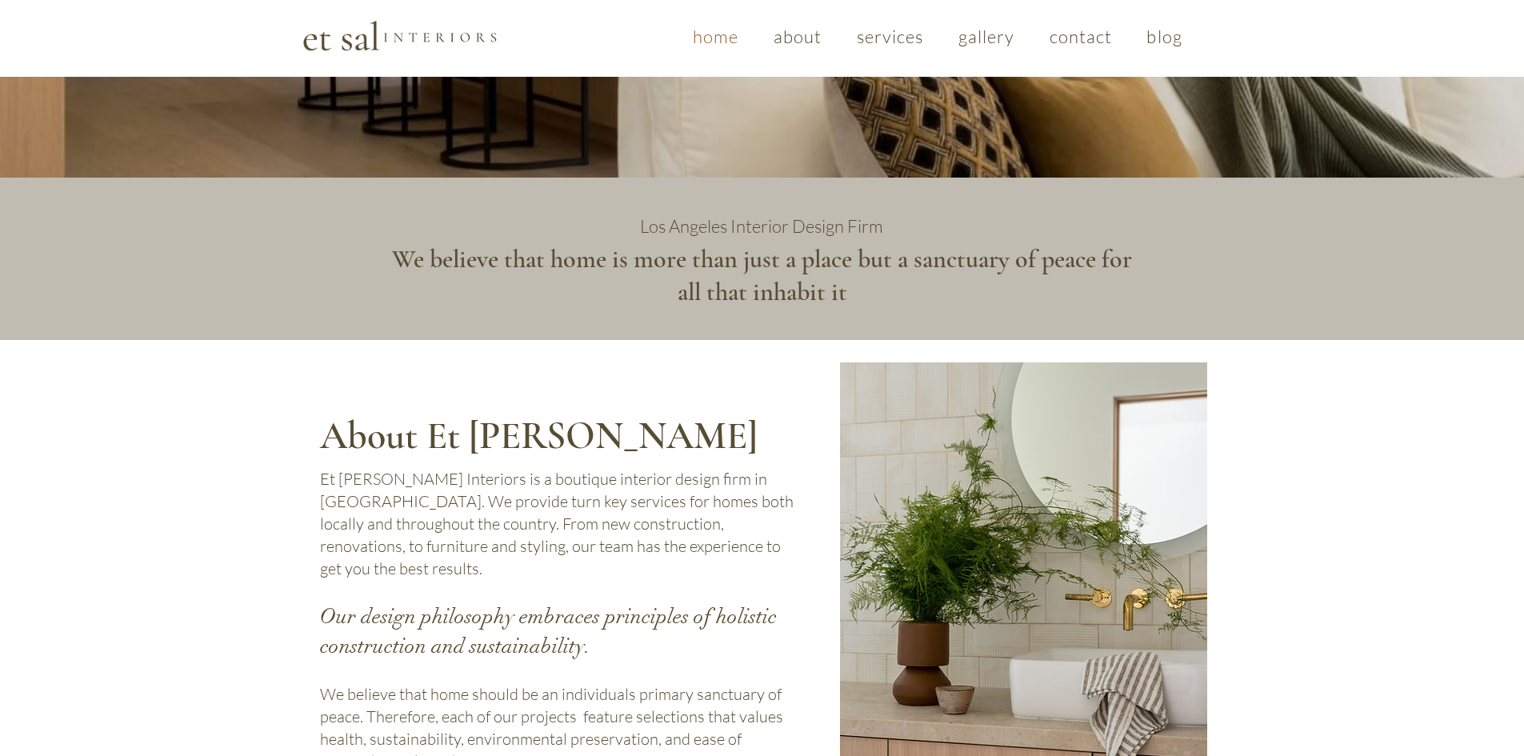
scroll to position [400, 0]
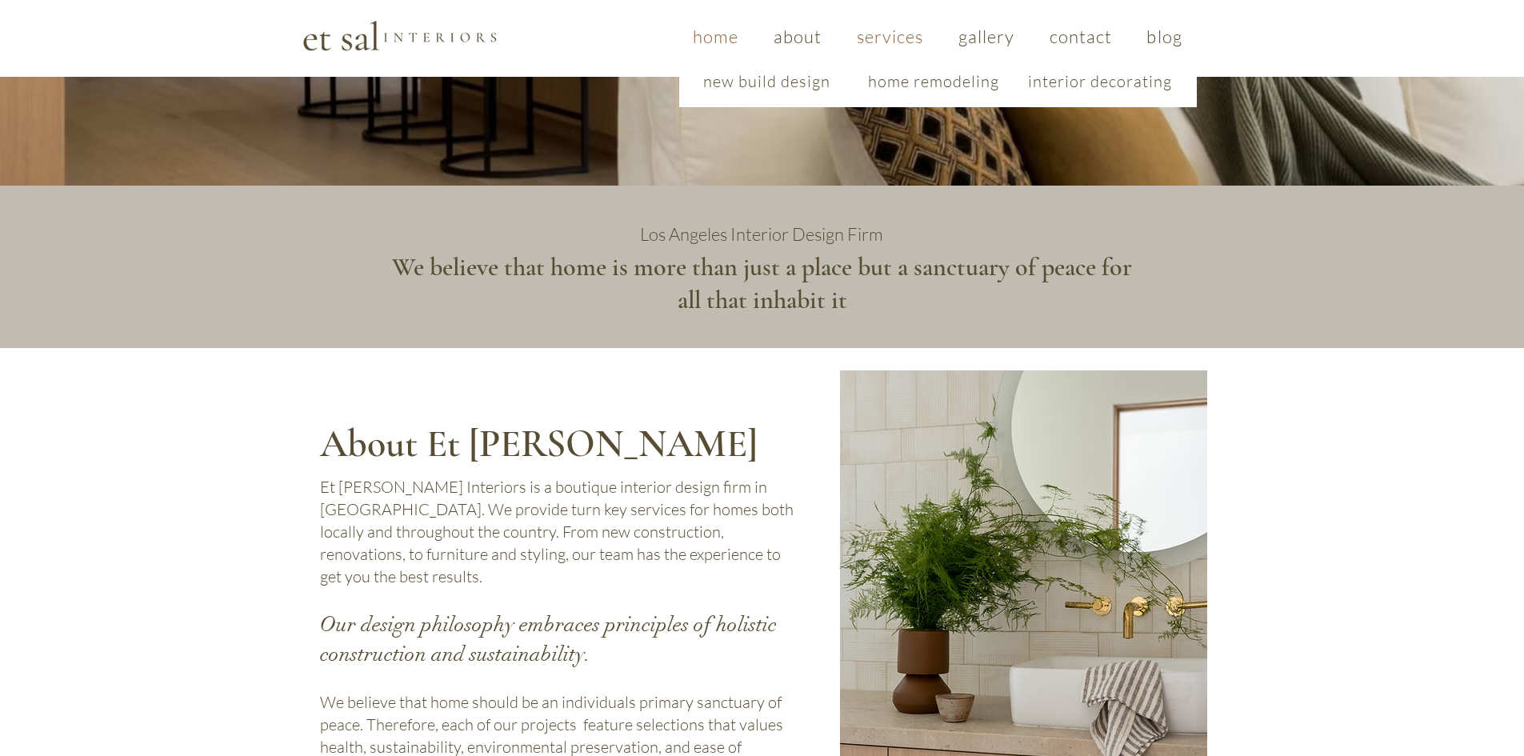
click at [902, 40] on span "services" at bounding box center [890, 37] width 67 height 22
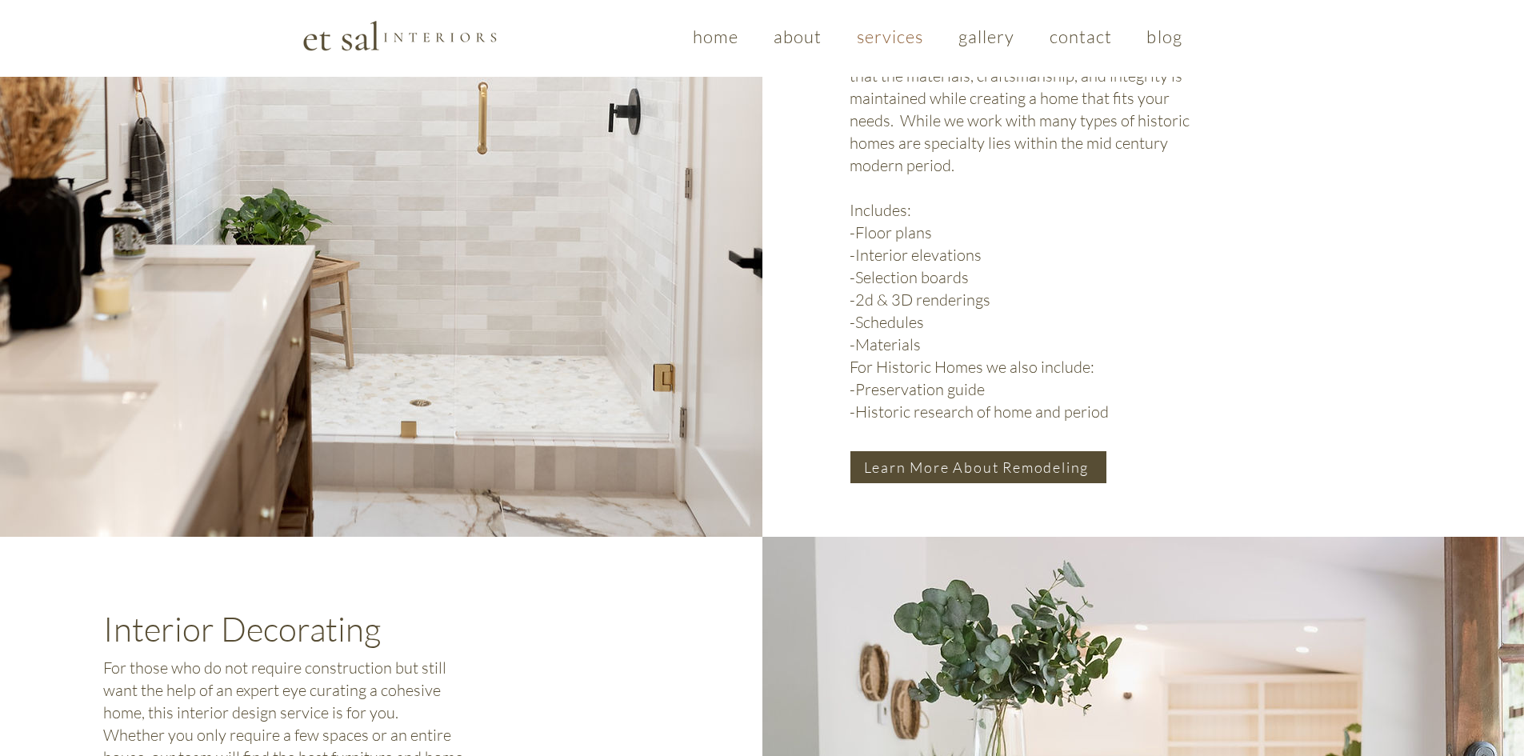
scroll to position [1559, 0]
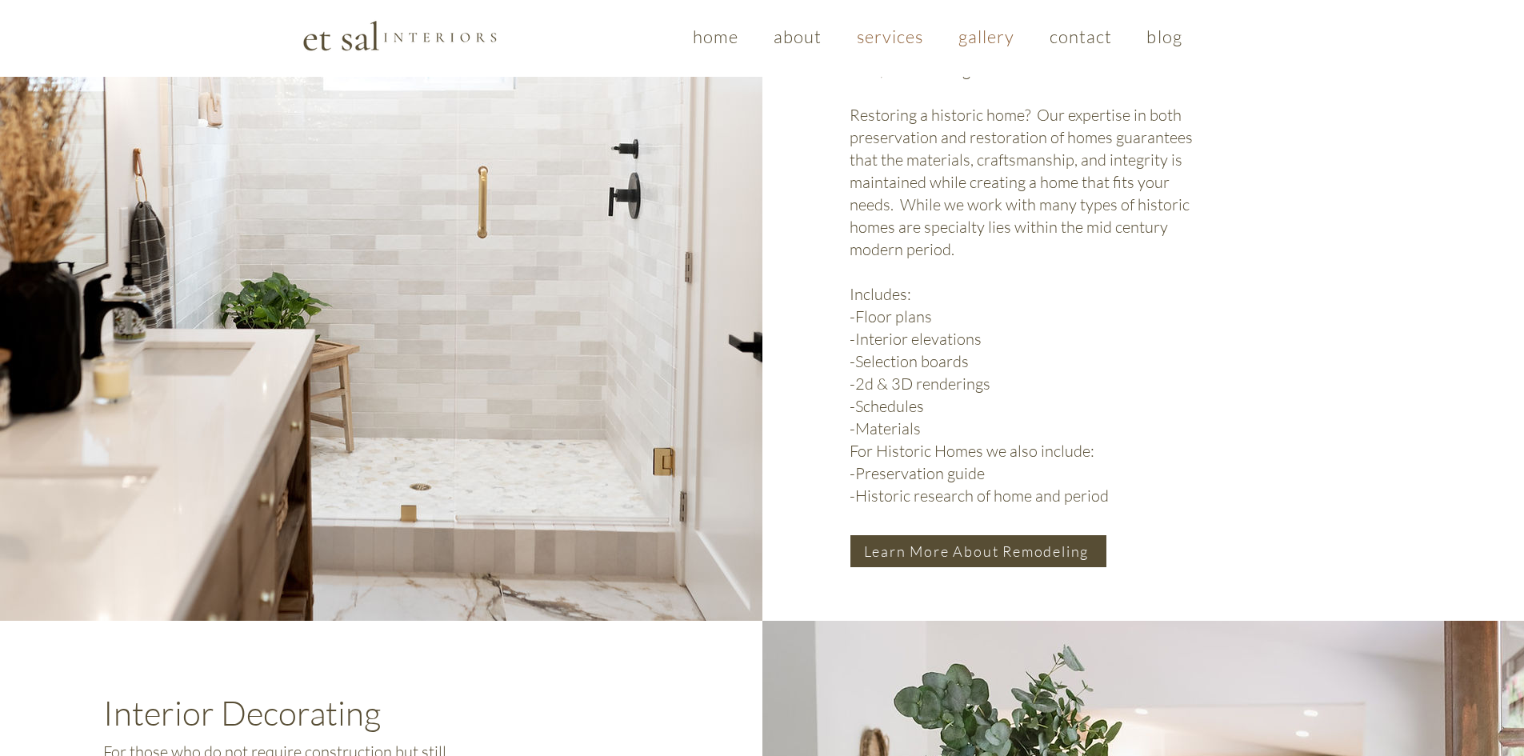
click at [976, 35] on span "gallery" at bounding box center [986, 37] width 57 height 22
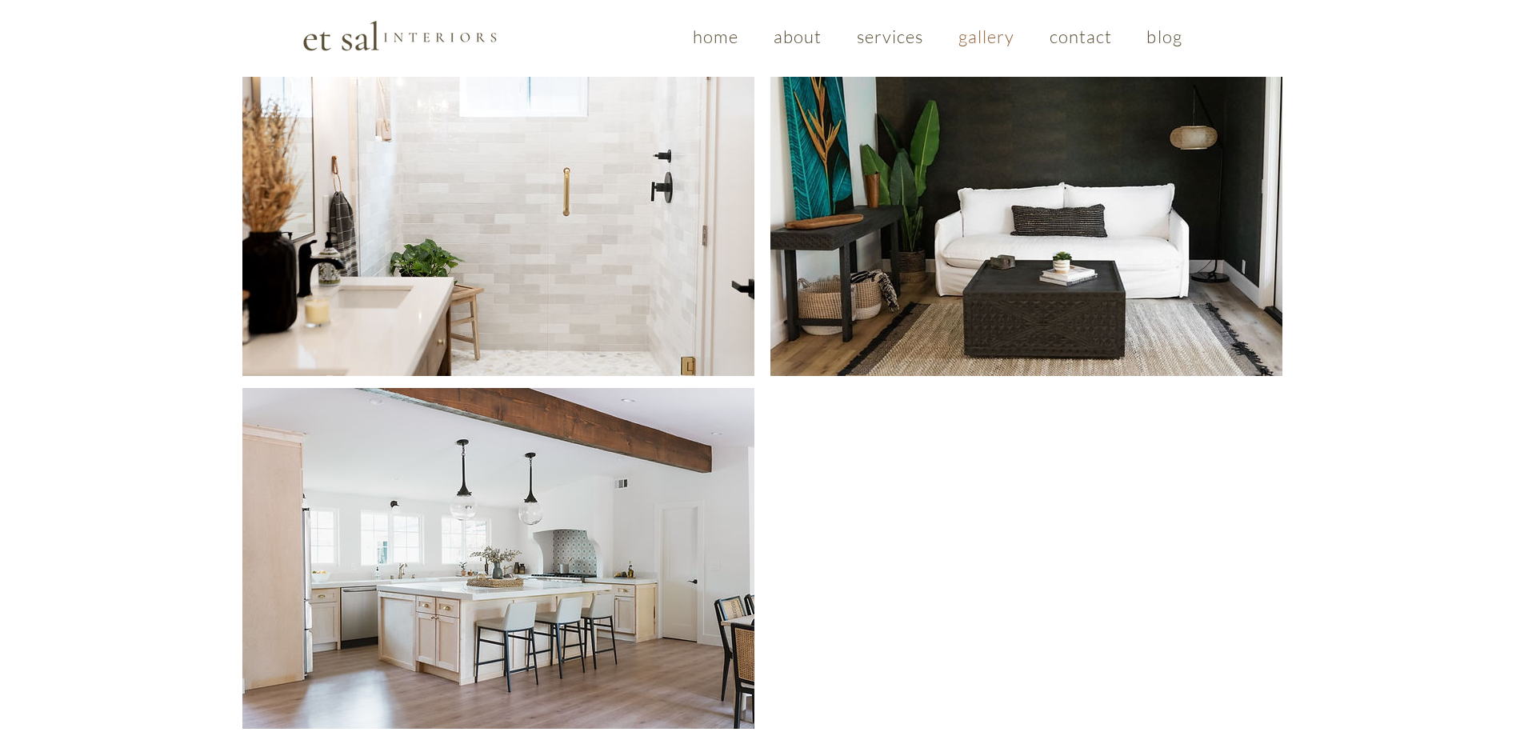
scroll to position [1223, 0]
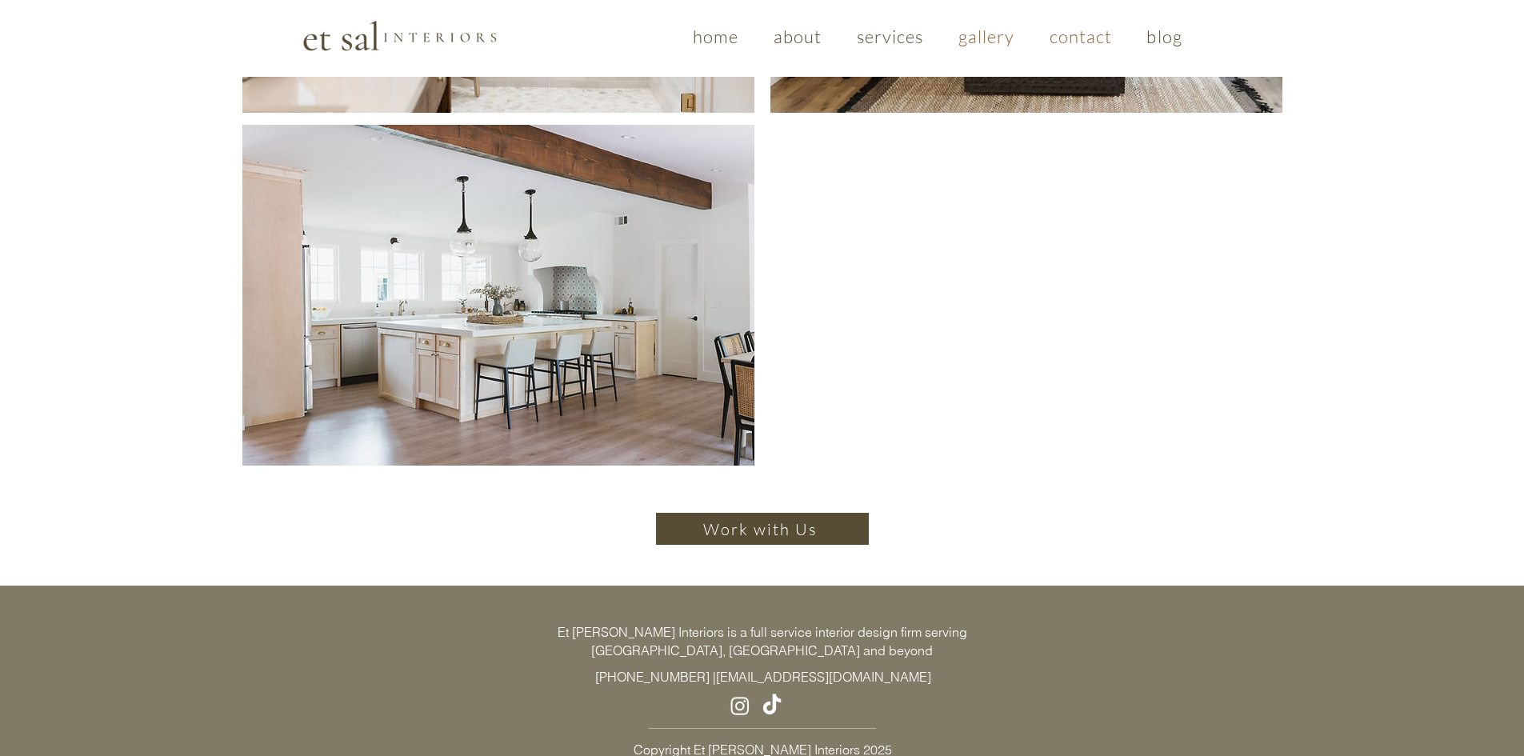
click at [1065, 42] on span "contact" at bounding box center [1081, 37] width 63 height 22
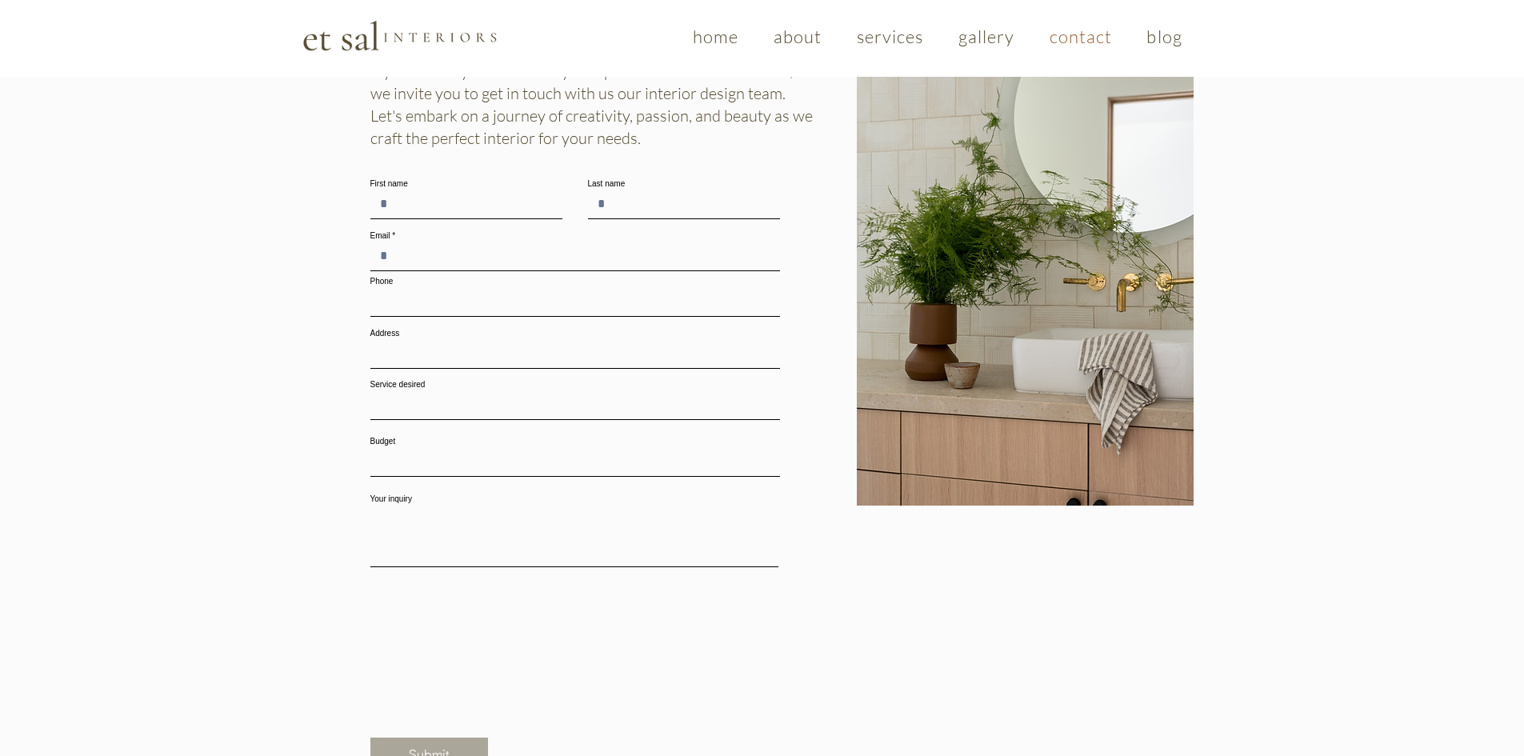
scroll to position [960, 0]
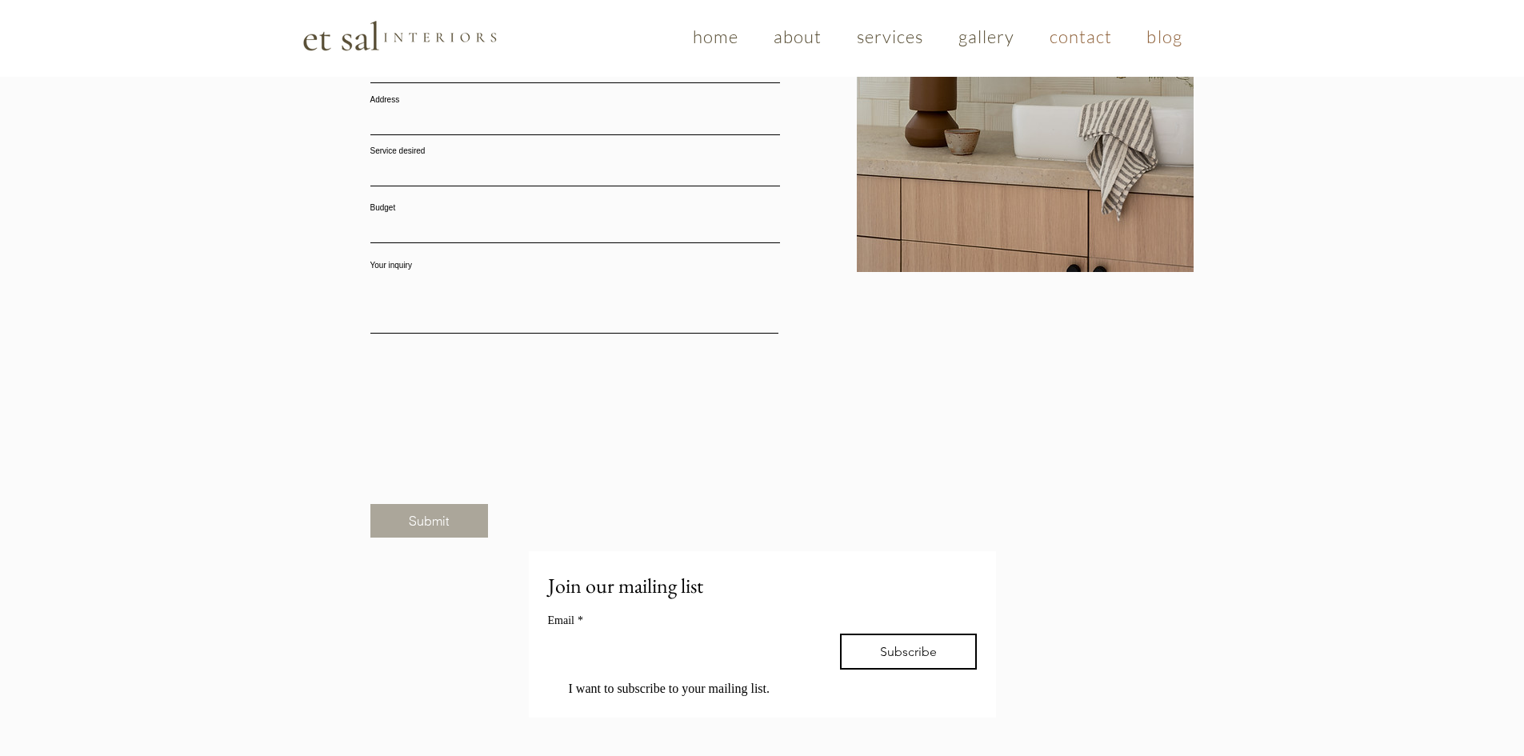
click at [1163, 54] on link "blog" at bounding box center [1165, 37] width 64 height 38
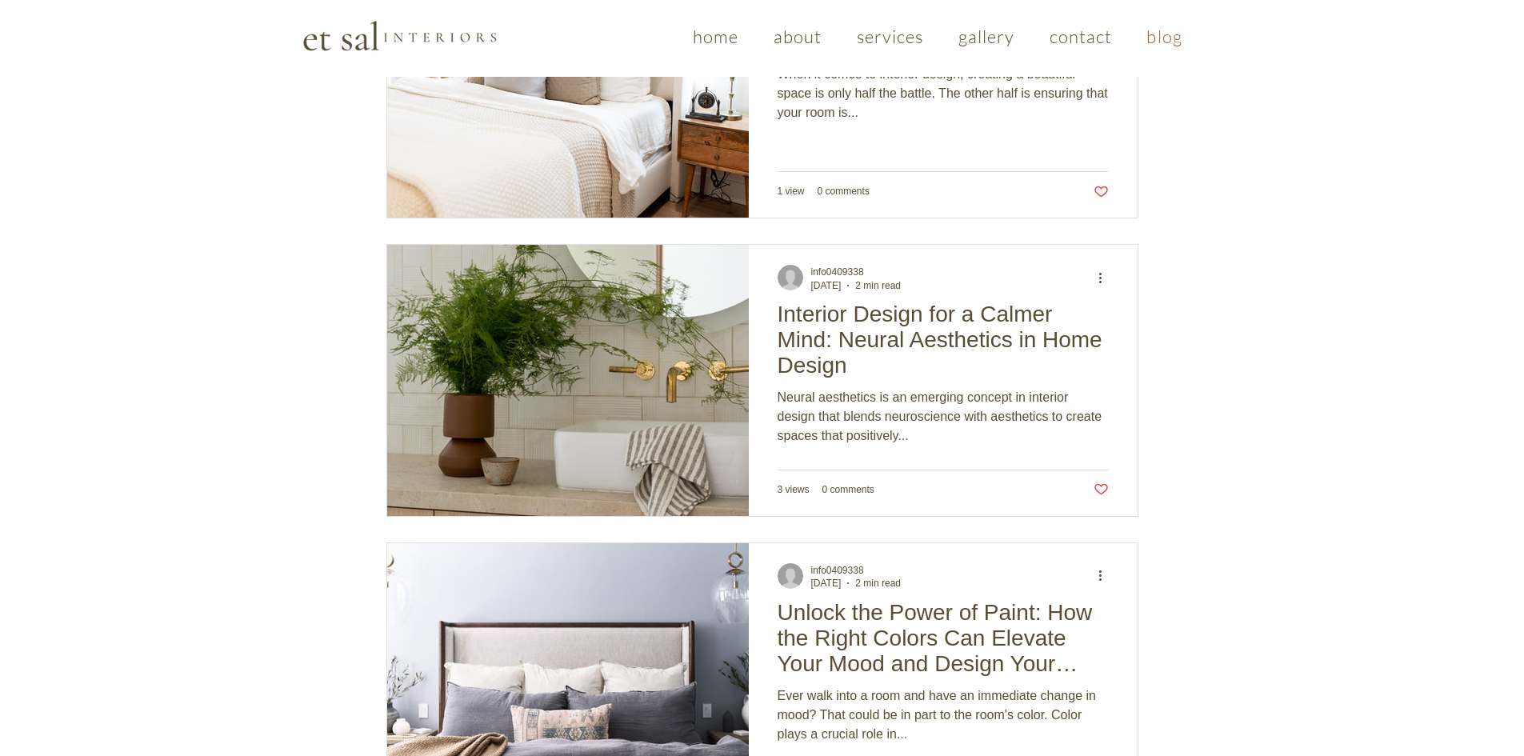
scroll to position [4334, 0]
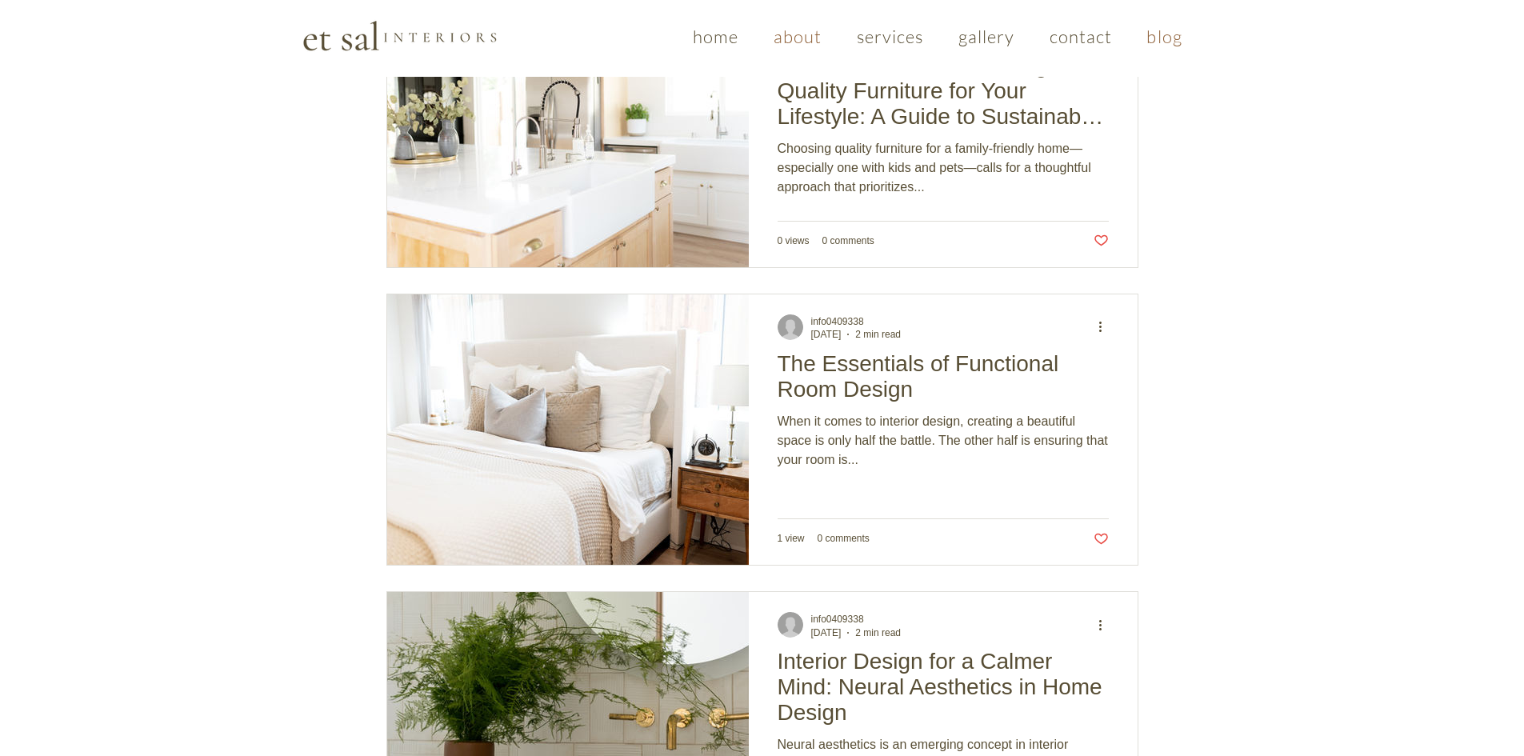
click at [793, 34] on span "about" at bounding box center [798, 37] width 49 height 22
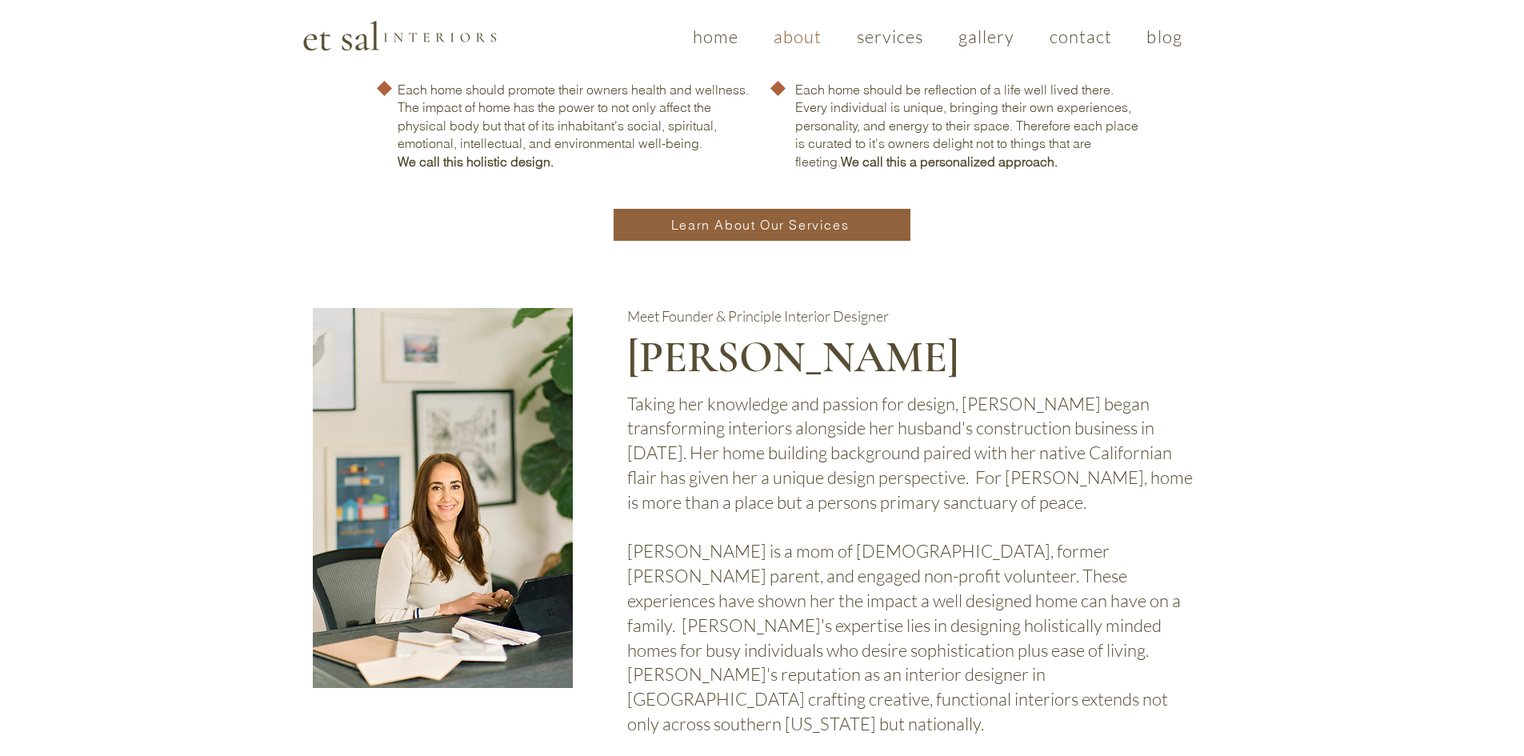
scroll to position [880, 0]
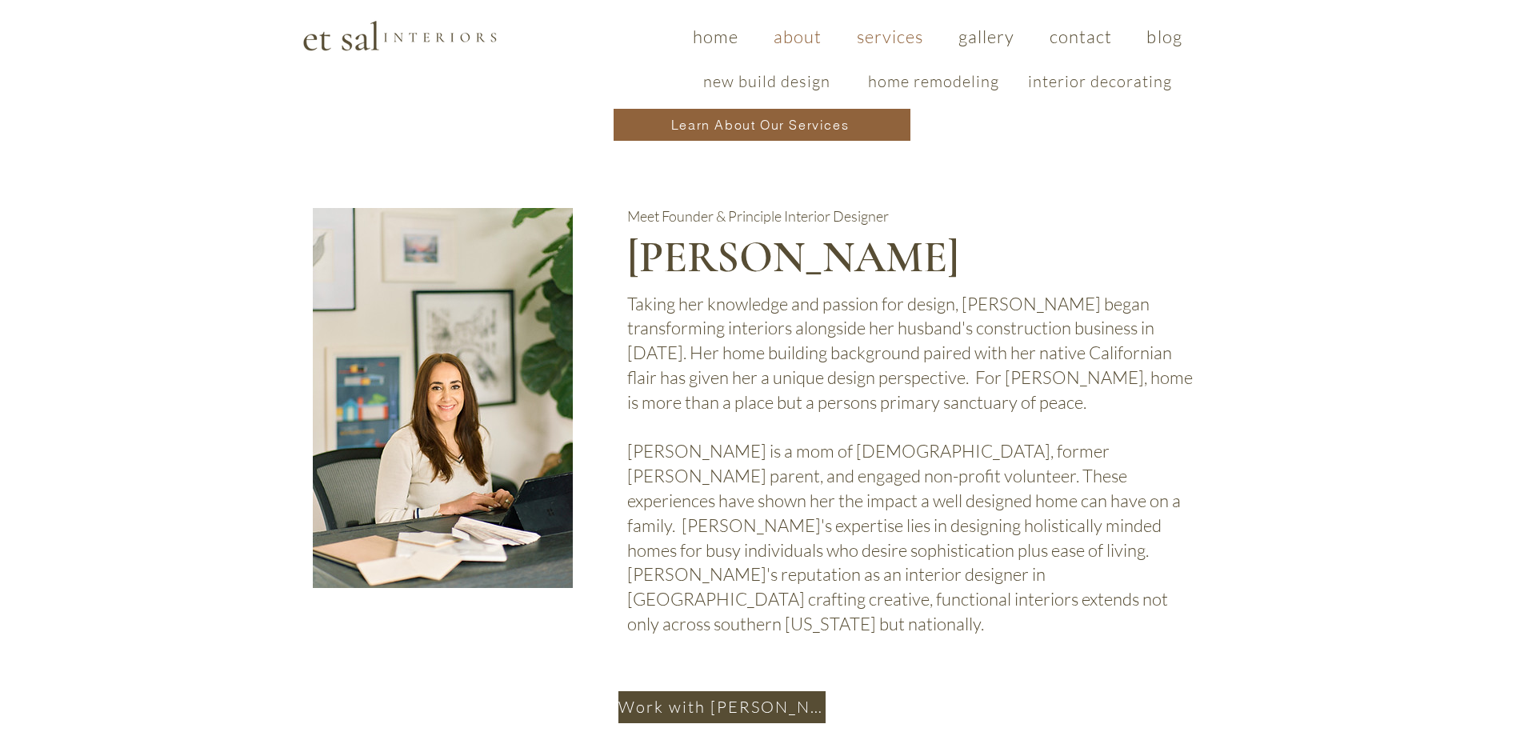
click at [892, 40] on span "services" at bounding box center [890, 37] width 67 height 22
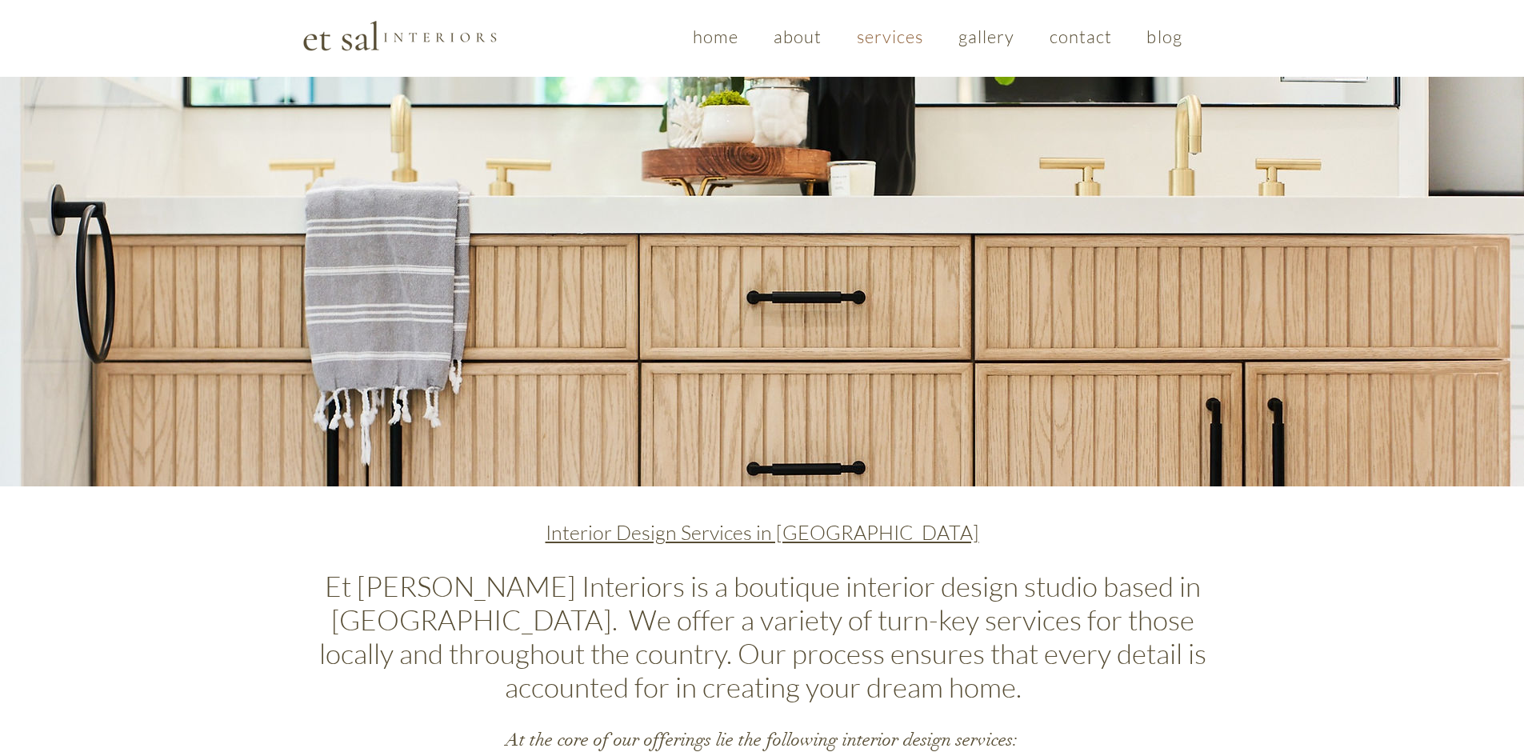
click at [1074, 558] on div at bounding box center [762, 637] width 1524 height 302
click at [718, 42] on span "home" at bounding box center [716, 37] width 46 height 22
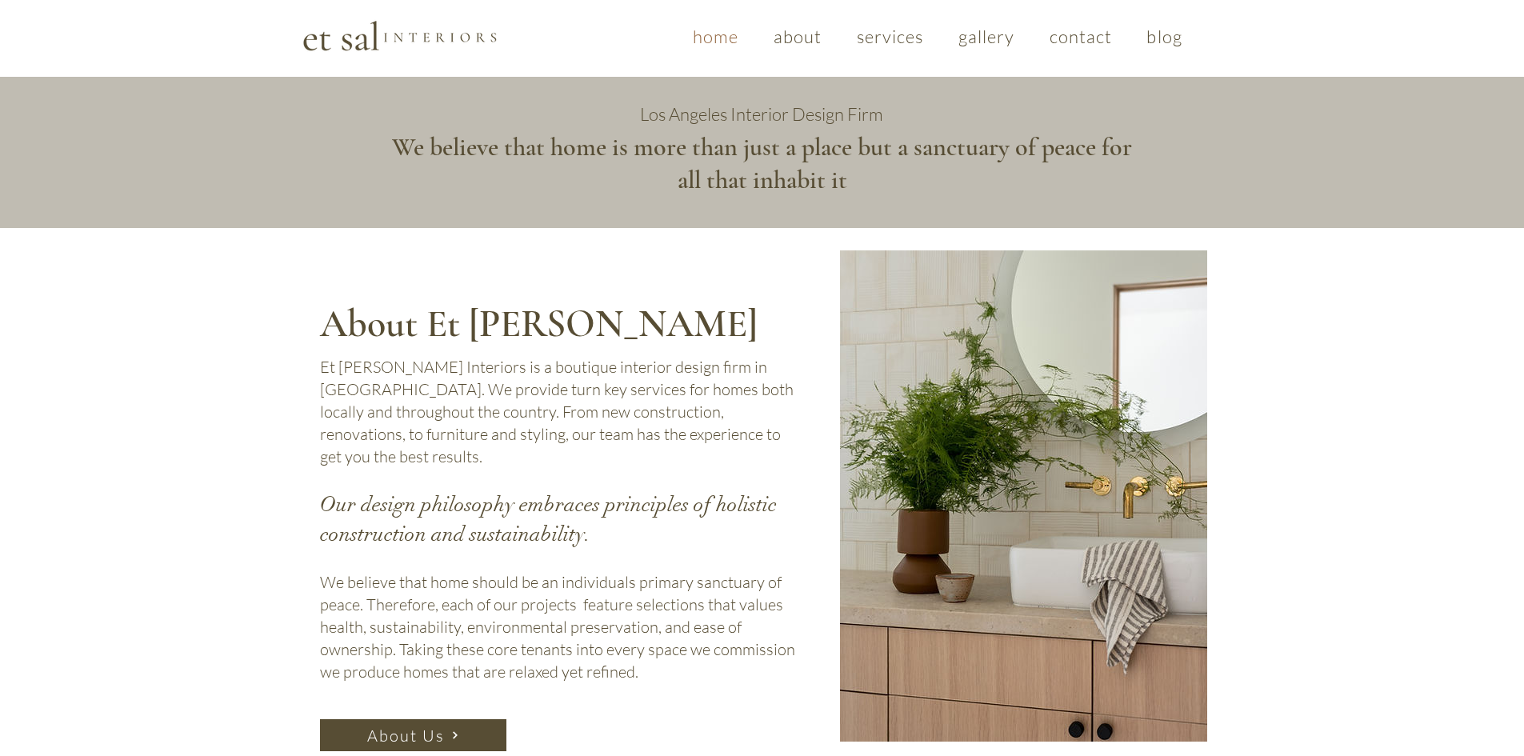
scroll to position [394, 0]
